Goal: Information Seeking & Learning: Learn about a topic

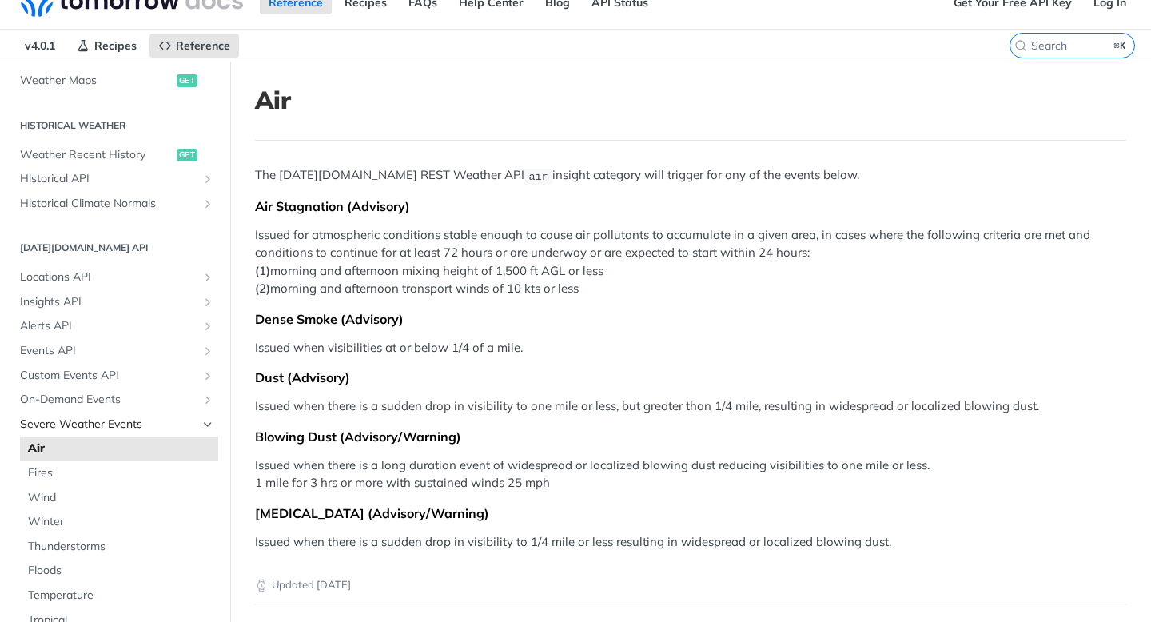
scroll to position [521, 0]
click at [106, 397] on span "On-Demand Events" at bounding box center [108, 401] width 177 height 16
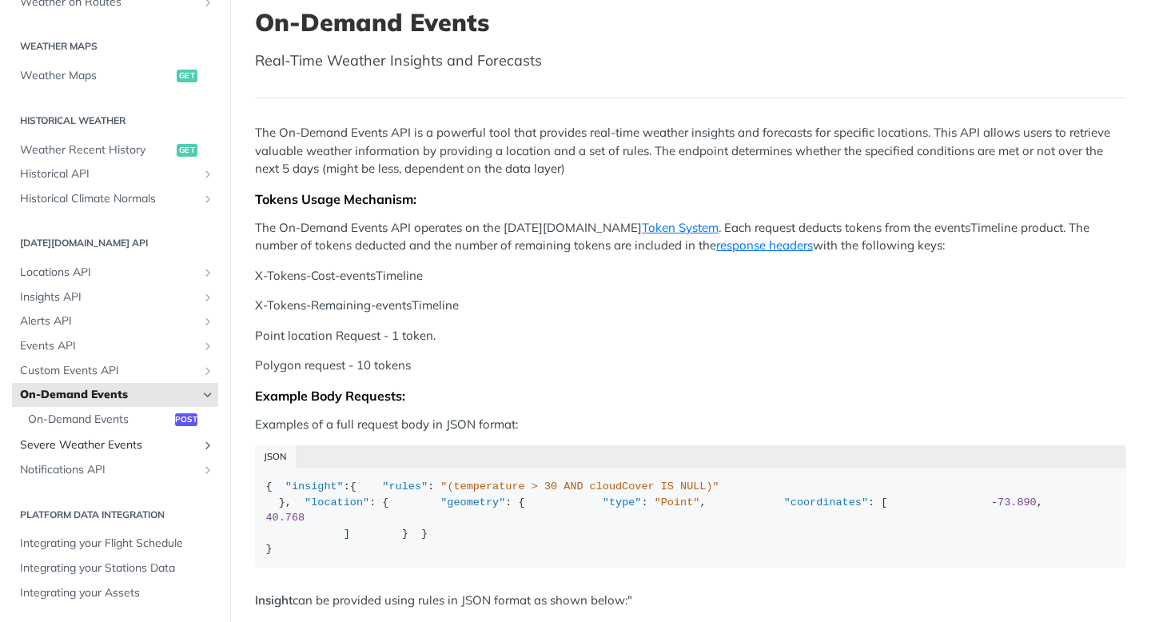
scroll to position [106, 0]
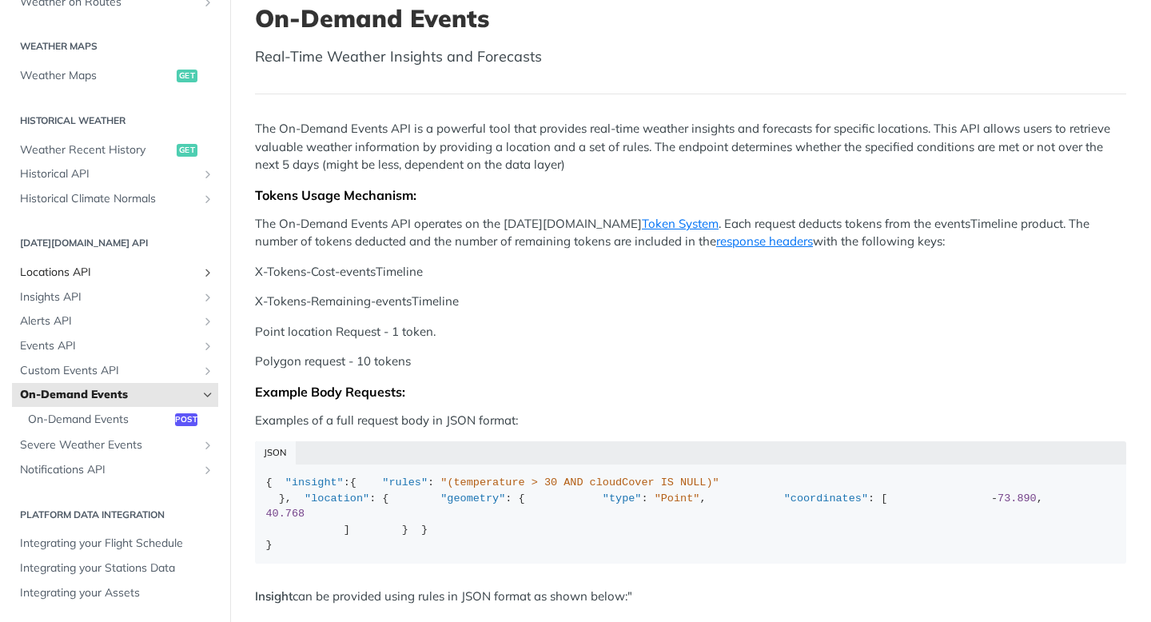
click at [62, 273] on span "Locations API" at bounding box center [108, 273] width 177 height 16
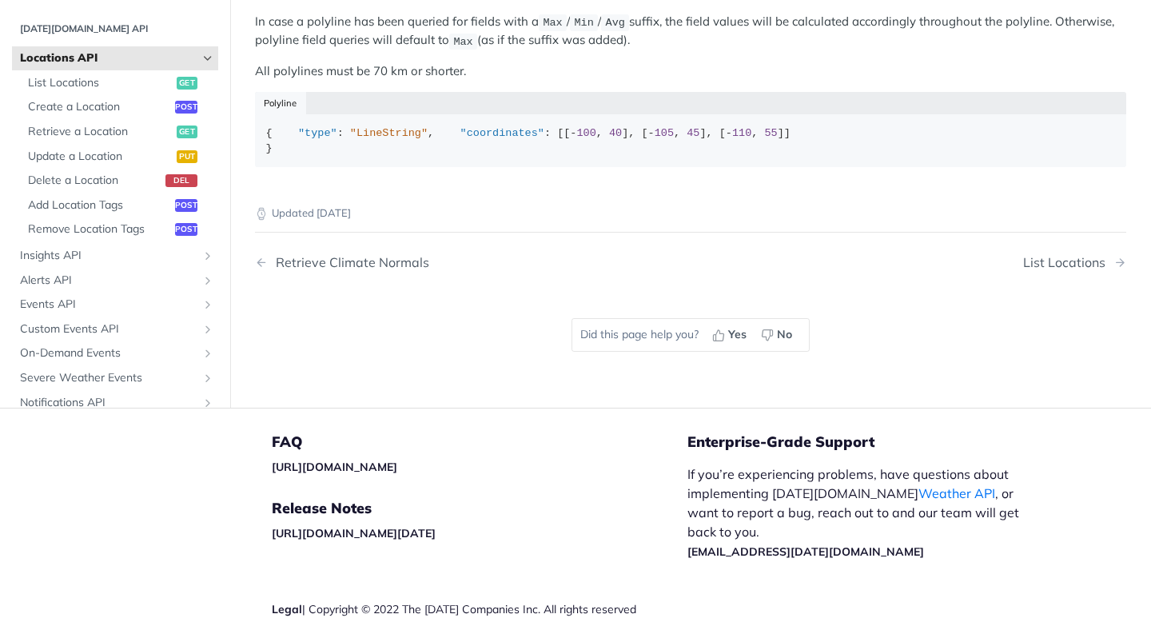
scroll to position [867, 0]
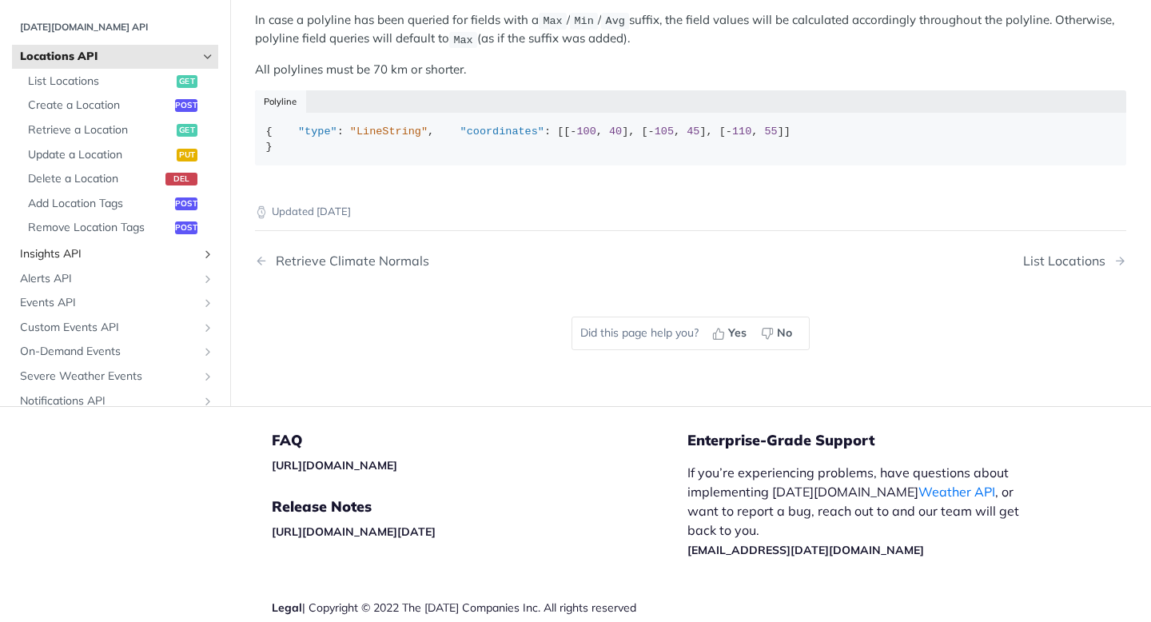
click at [88, 262] on span "Insights API" at bounding box center [108, 254] width 177 height 16
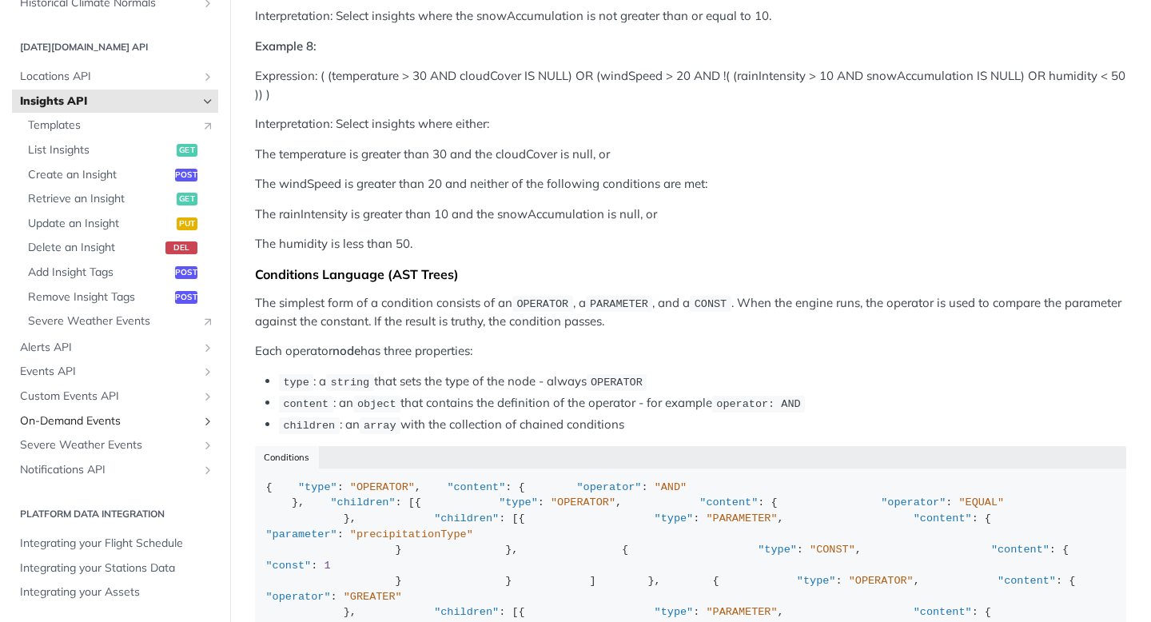
scroll to position [1568, 0]
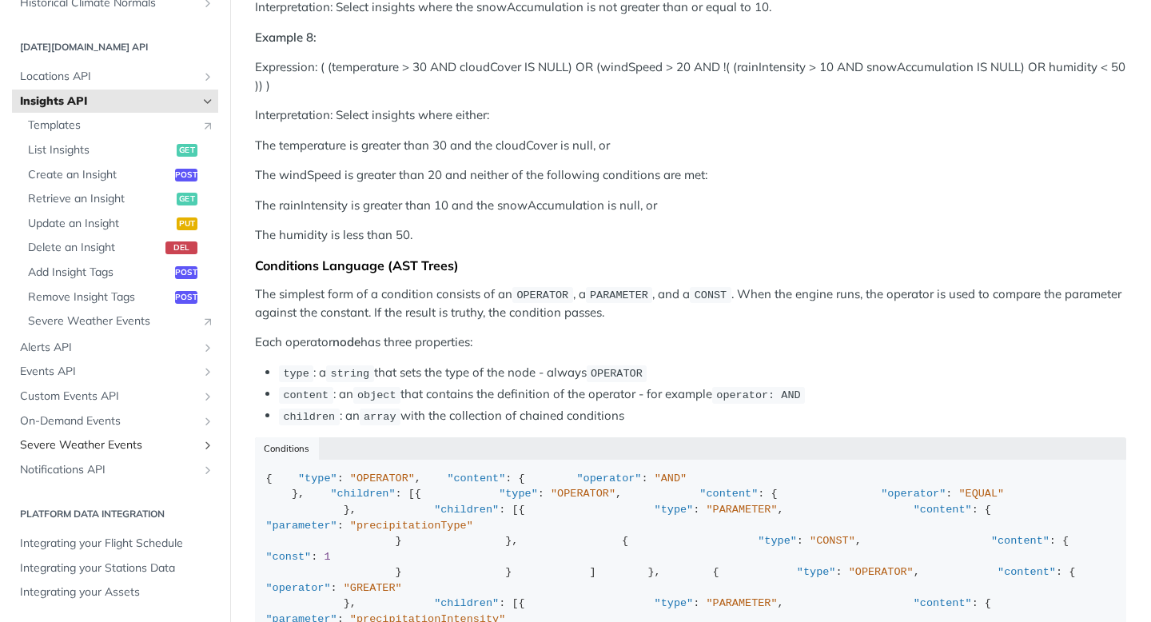
click at [109, 450] on span "Severe Weather Events" at bounding box center [108, 445] width 177 height 16
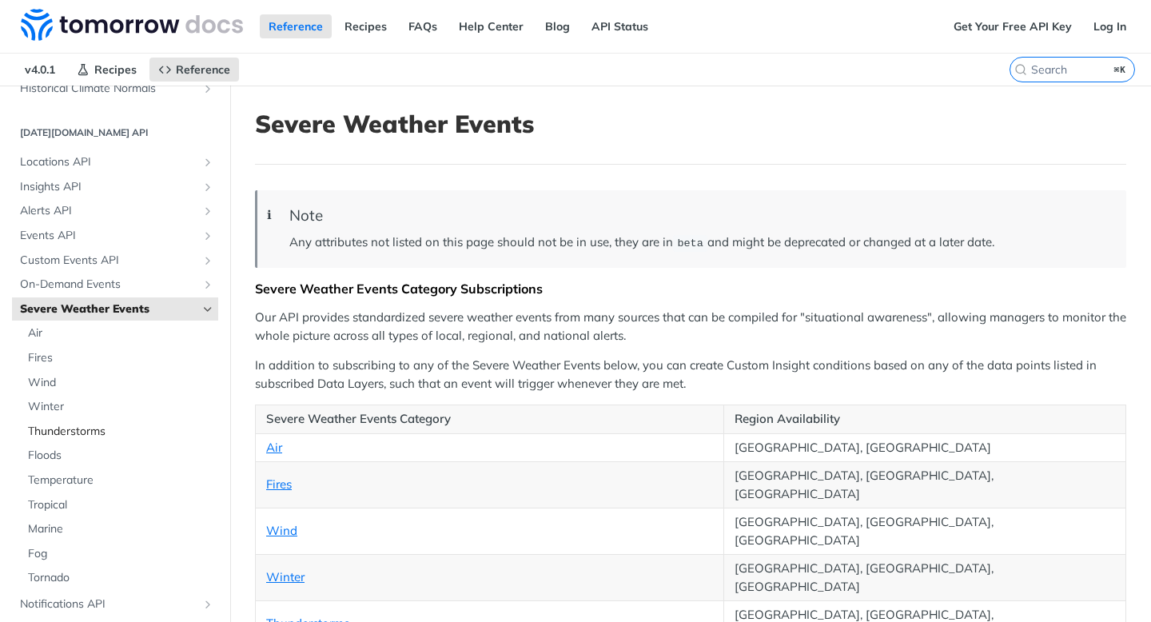
scroll to position [684, 0]
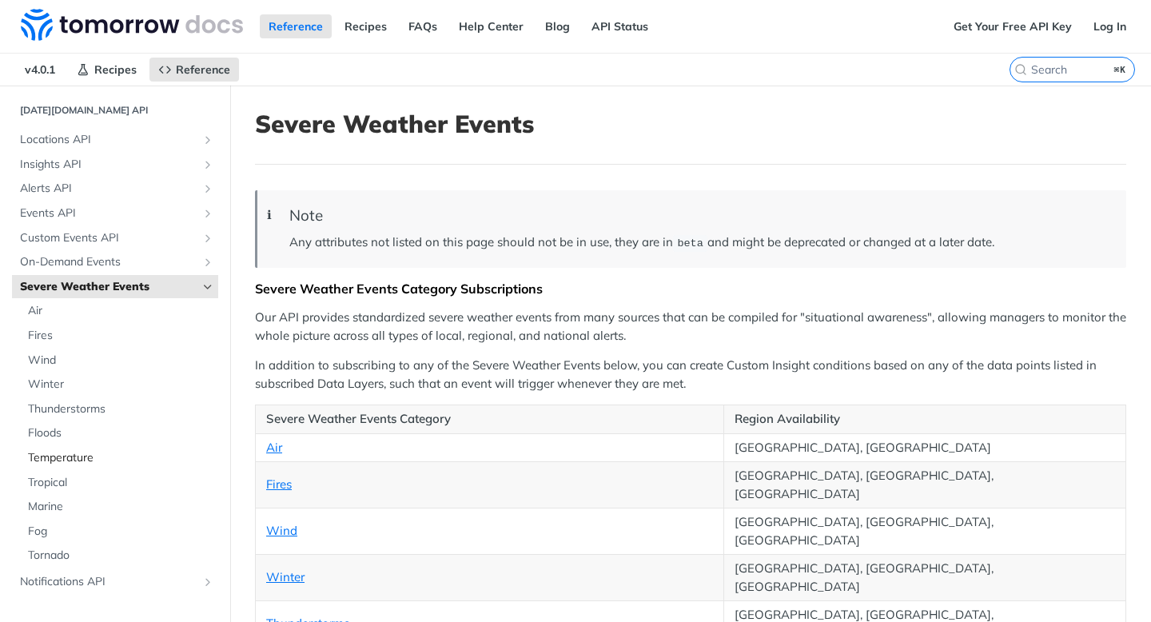
click at [63, 459] on span "Temperature" at bounding box center [121, 458] width 186 height 16
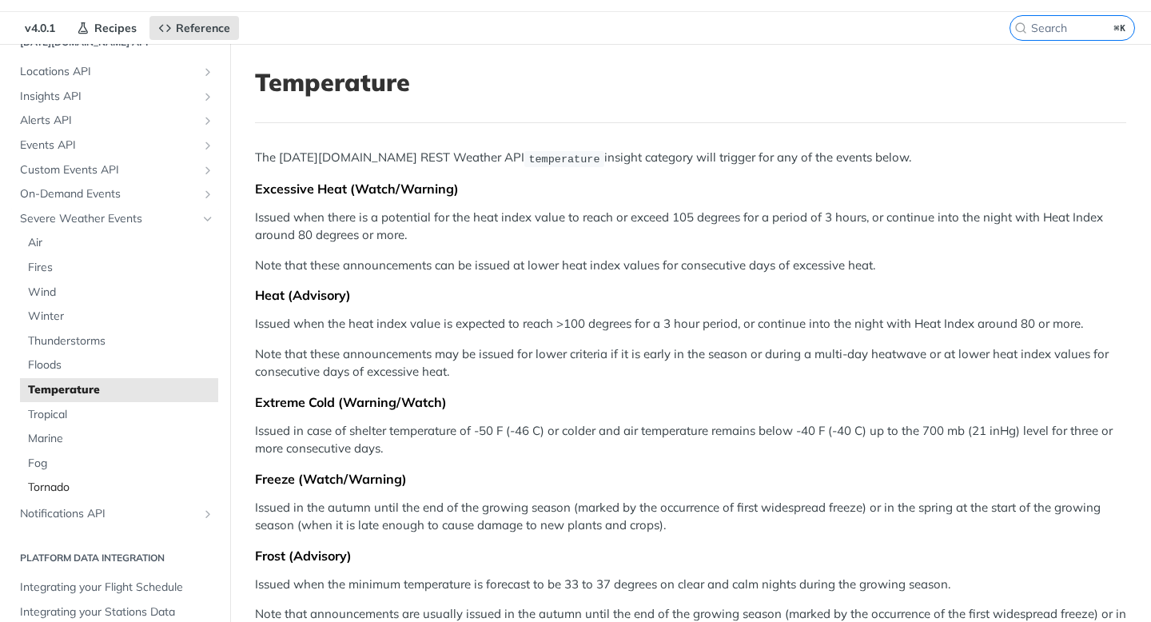
scroll to position [47, 0]
